Goal: Information Seeking & Learning: Learn about a topic

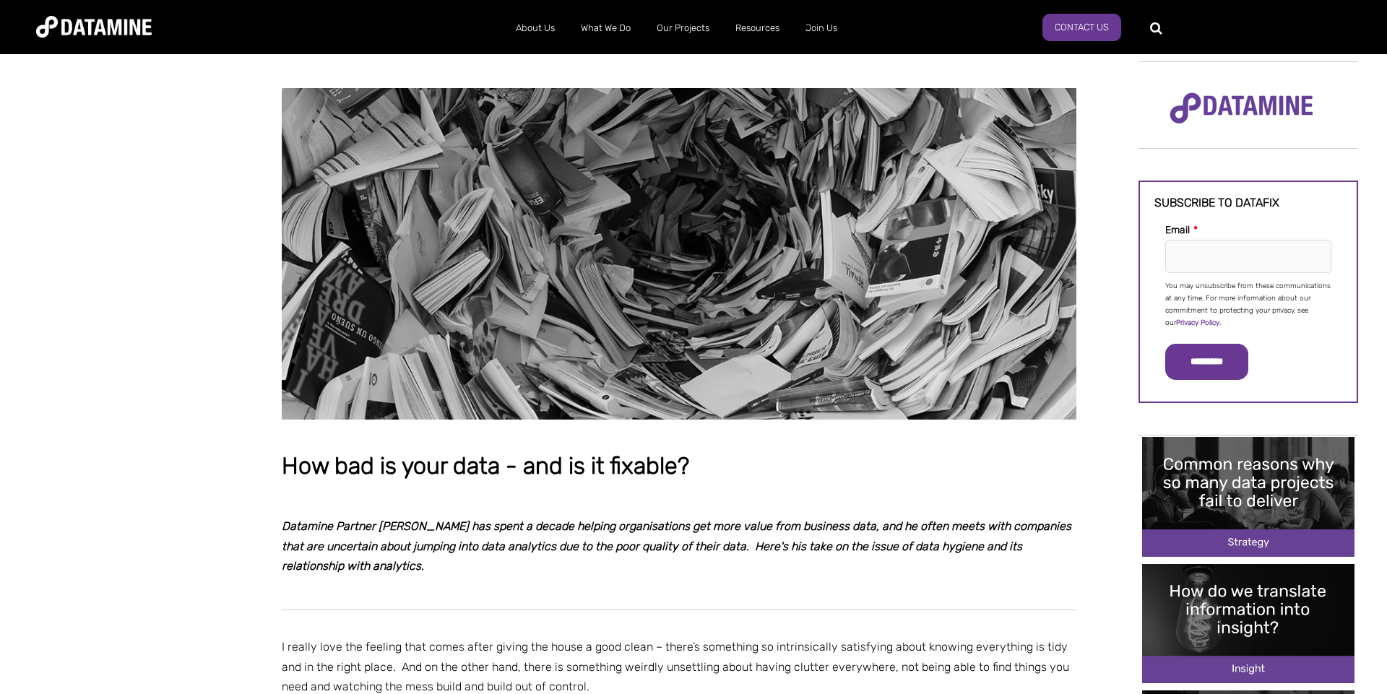
click at [851, 185] on img at bounding box center [679, 253] width 795 height 331
click at [850, 186] on img at bounding box center [679, 253] width 795 height 331
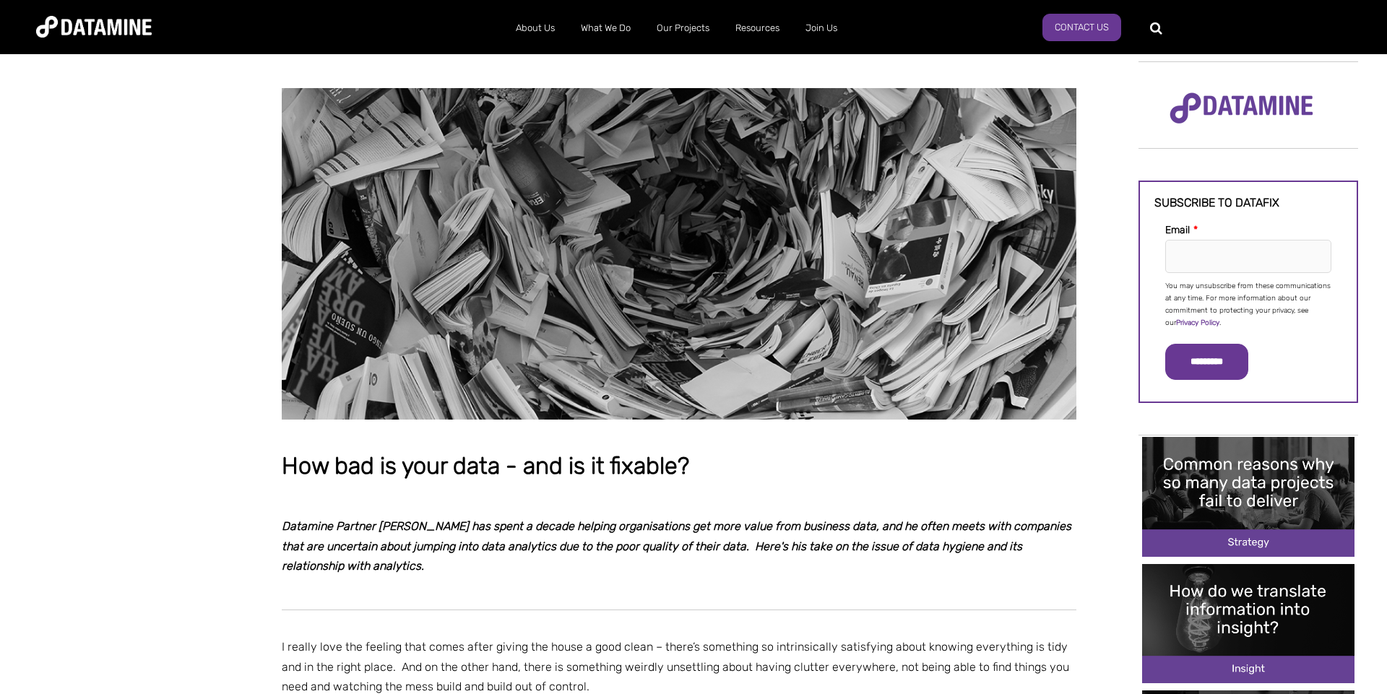
click at [850, 186] on img at bounding box center [679, 253] width 795 height 331
